Goal: Task Accomplishment & Management: Use online tool/utility

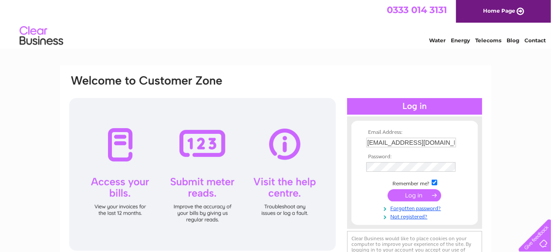
click at [410, 196] on input "submit" at bounding box center [415, 195] width 54 height 12
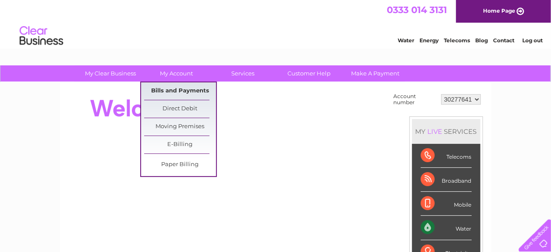
click at [183, 91] on link "Bills and Payments" at bounding box center [180, 90] width 72 height 17
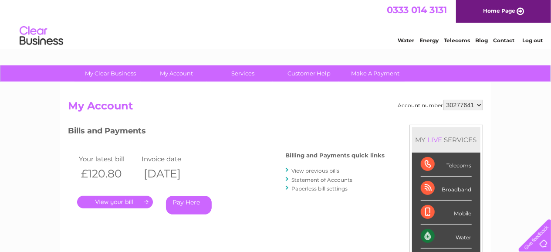
click at [132, 202] on link "." at bounding box center [115, 202] width 76 height 13
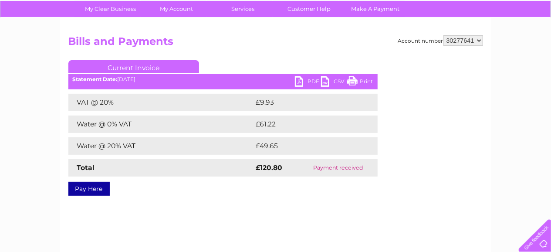
scroll to position [45, 0]
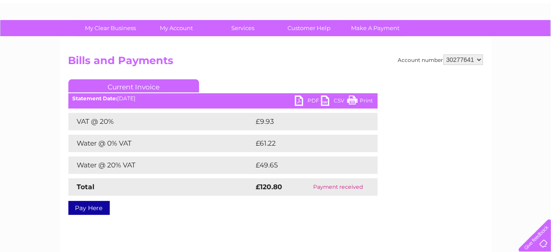
click at [300, 100] on link "PDF" at bounding box center [308, 101] width 26 height 13
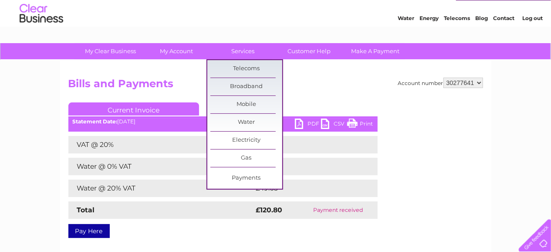
scroll to position [0, 0]
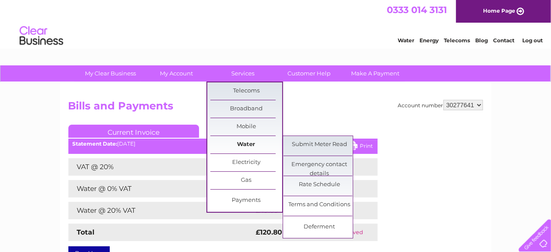
click at [239, 141] on link "Water" at bounding box center [247, 144] width 72 height 17
click at [309, 140] on link "Submit Meter Read" at bounding box center [320, 144] width 72 height 17
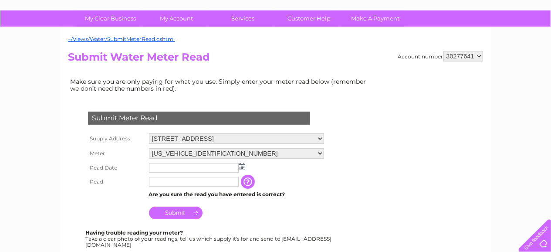
scroll to position [91, 0]
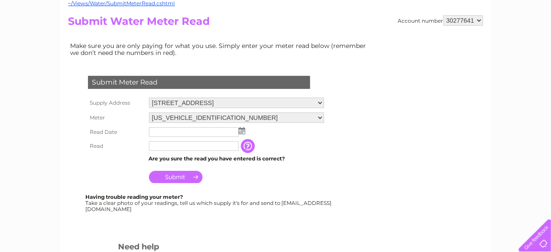
click at [243, 132] on img at bounding box center [242, 130] width 7 height 7
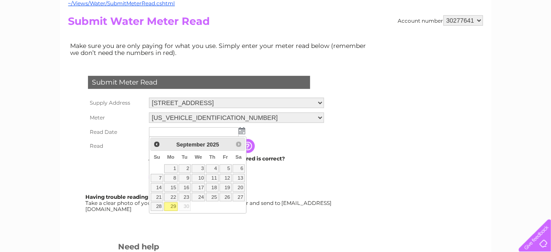
click at [171, 204] on link "29" at bounding box center [171, 206] width 14 height 9
type input "[DATE]"
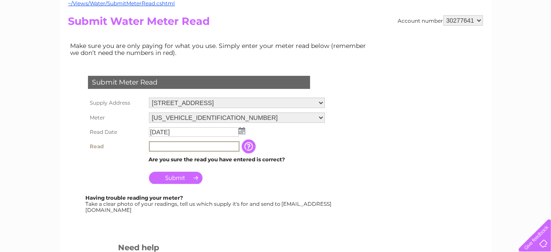
click at [183, 145] on input "text" at bounding box center [194, 146] width 91 height 10
type input "7214"
click at [188, 176] on input "Submit" at bounding box center [176, 178] width 54 height 12
